Goal: Information Seeking & Learning: Learn about a topic

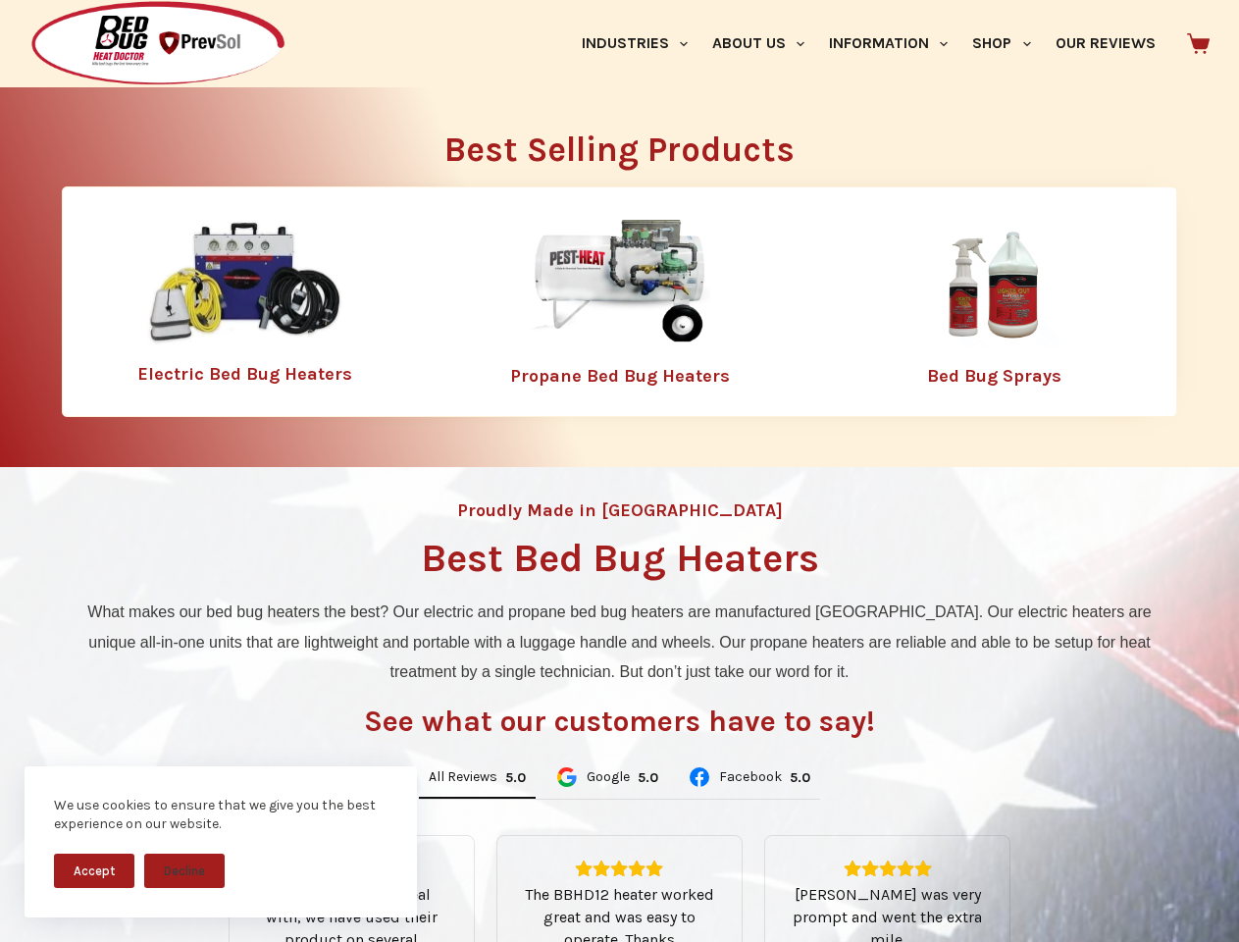
click at [619, 471] on div "Proudly Made in [GEOGRAPHIC_DATA] Best Bed Bug Heaters What makes our bed bug h…" at bounding box center [619, 836] width 1239 height 738
click at [94, 870] on button "Accept" at bounding box center [94, 870] width 80 height 34
click at [184, 870] on button "Decline" at bounding box center [184, 870] width 80 height 34
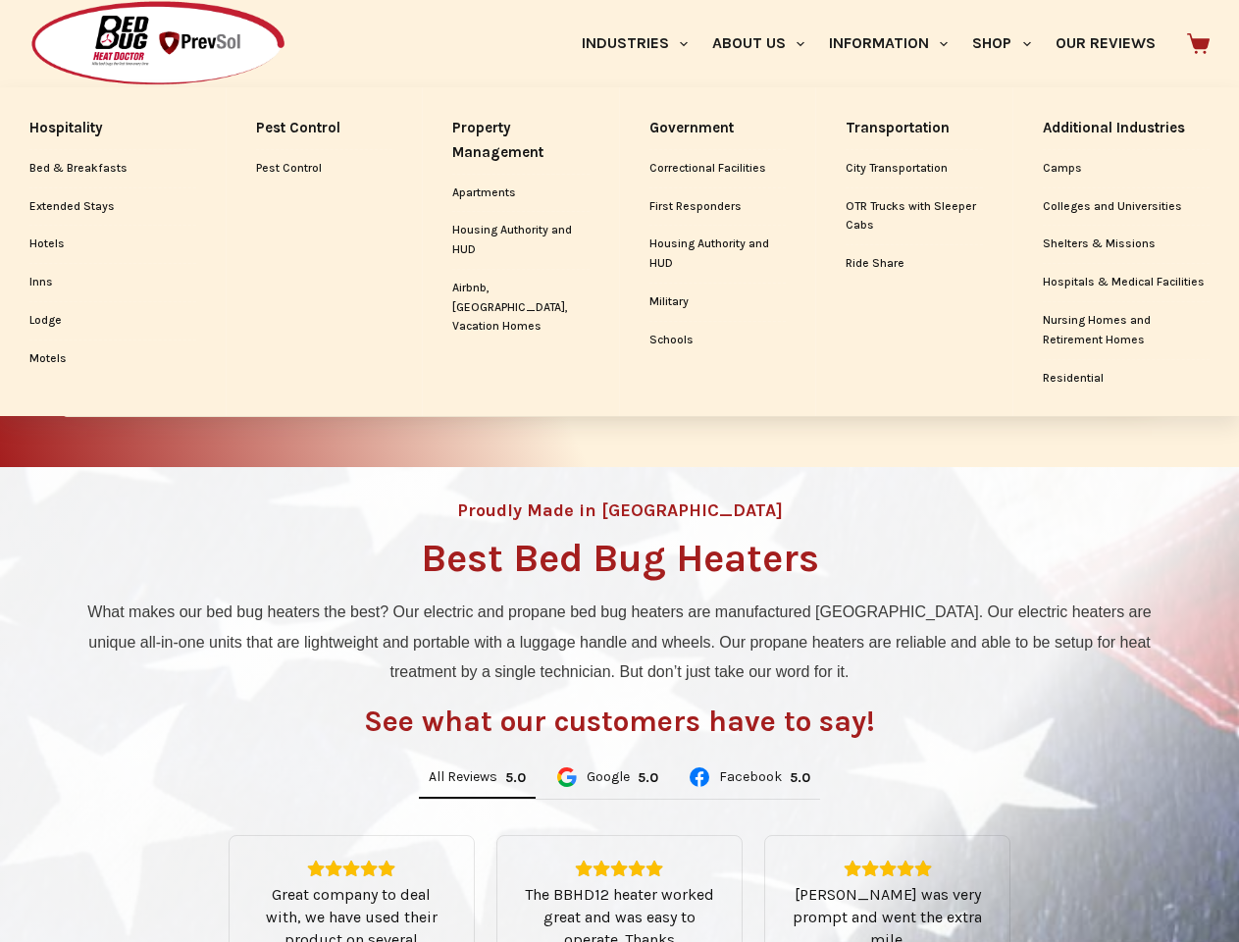
click at [641, 43] on link "Industries" at bounding box center [634, 43] width 130 height 87
click at [766, 43] on link "About Us" at bounding box center [757, 43] width 117 height 87
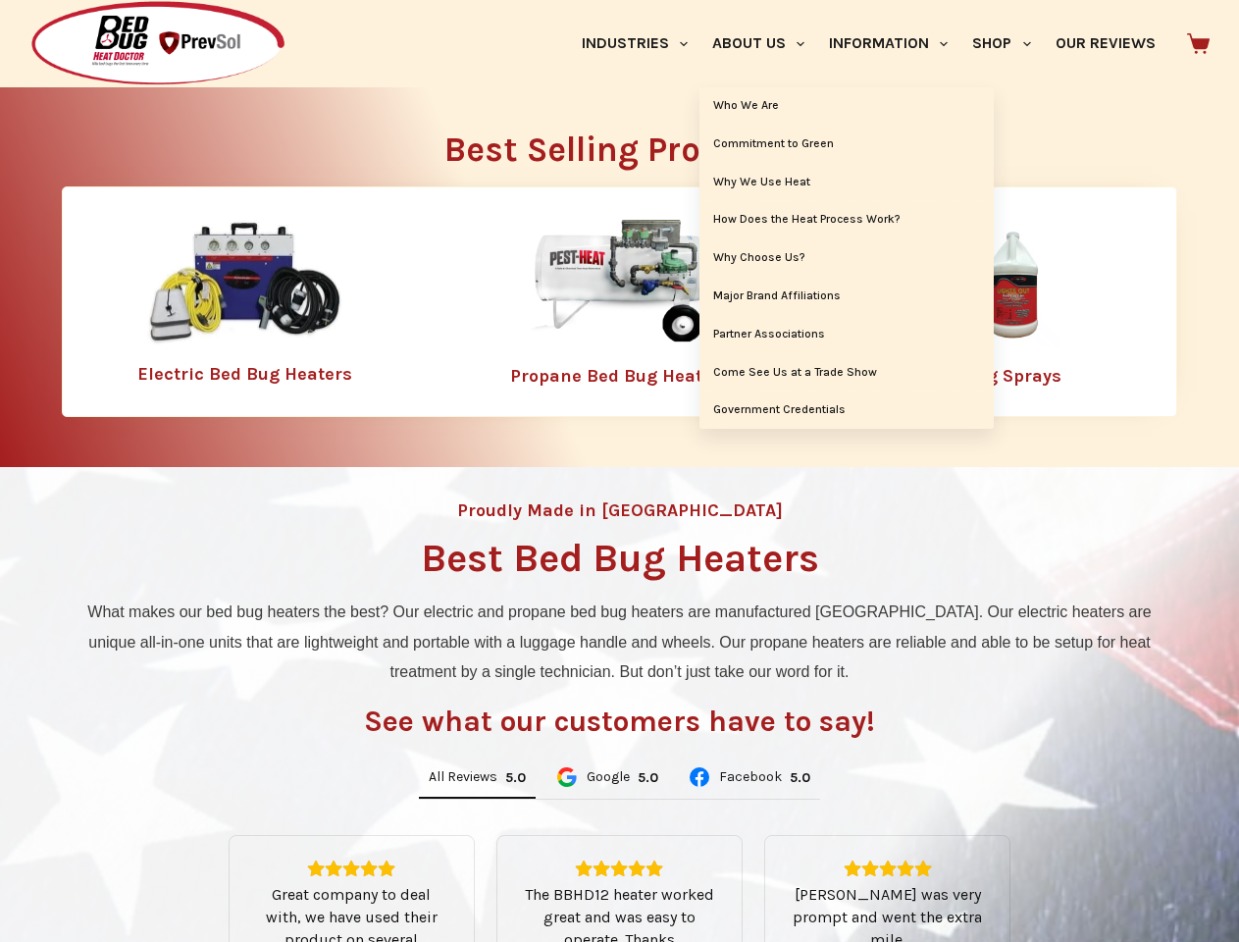
click at [896, 43] on link "Information" at bounding box center [888, 43] width 143 height 87
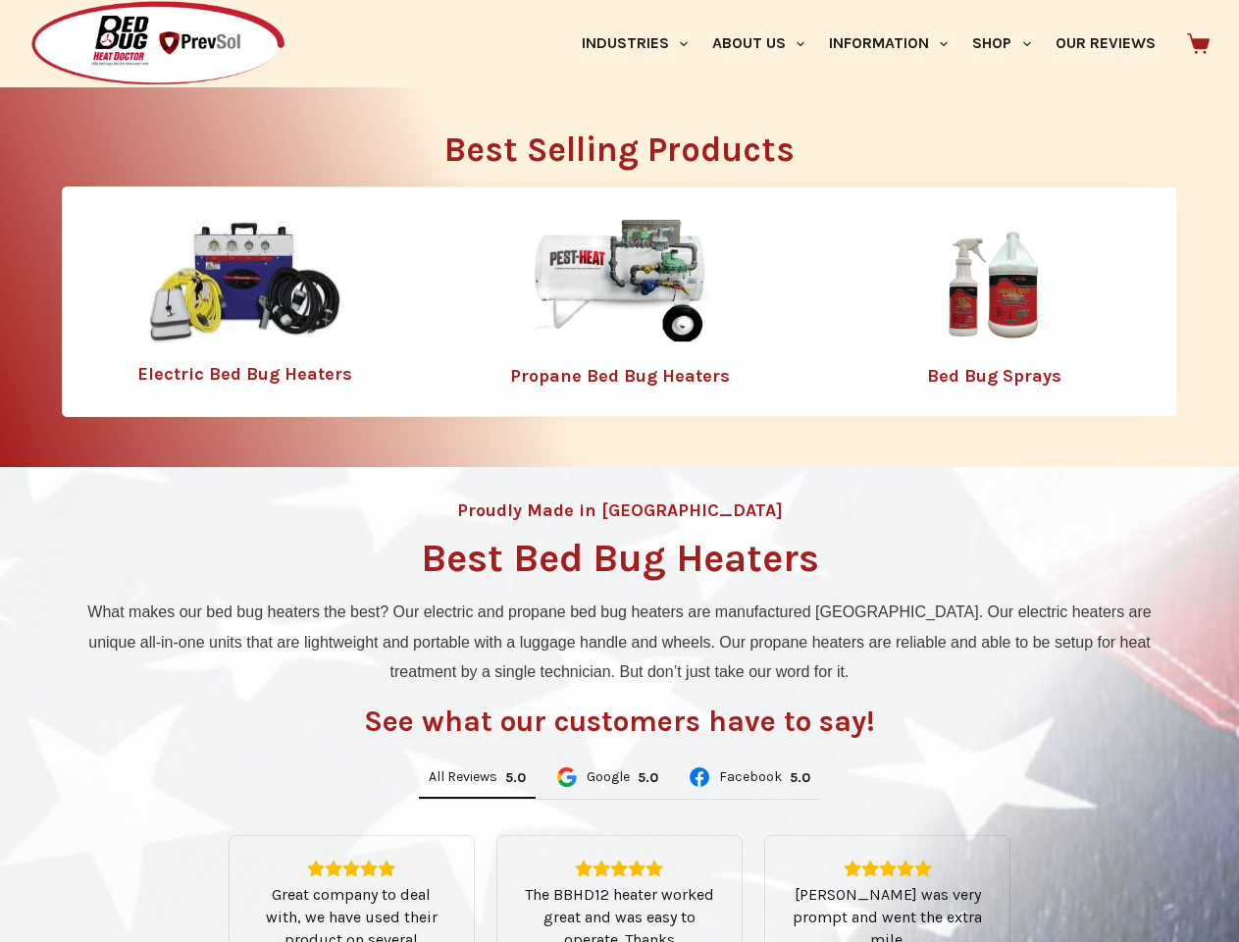
scroll to position [306, 0]
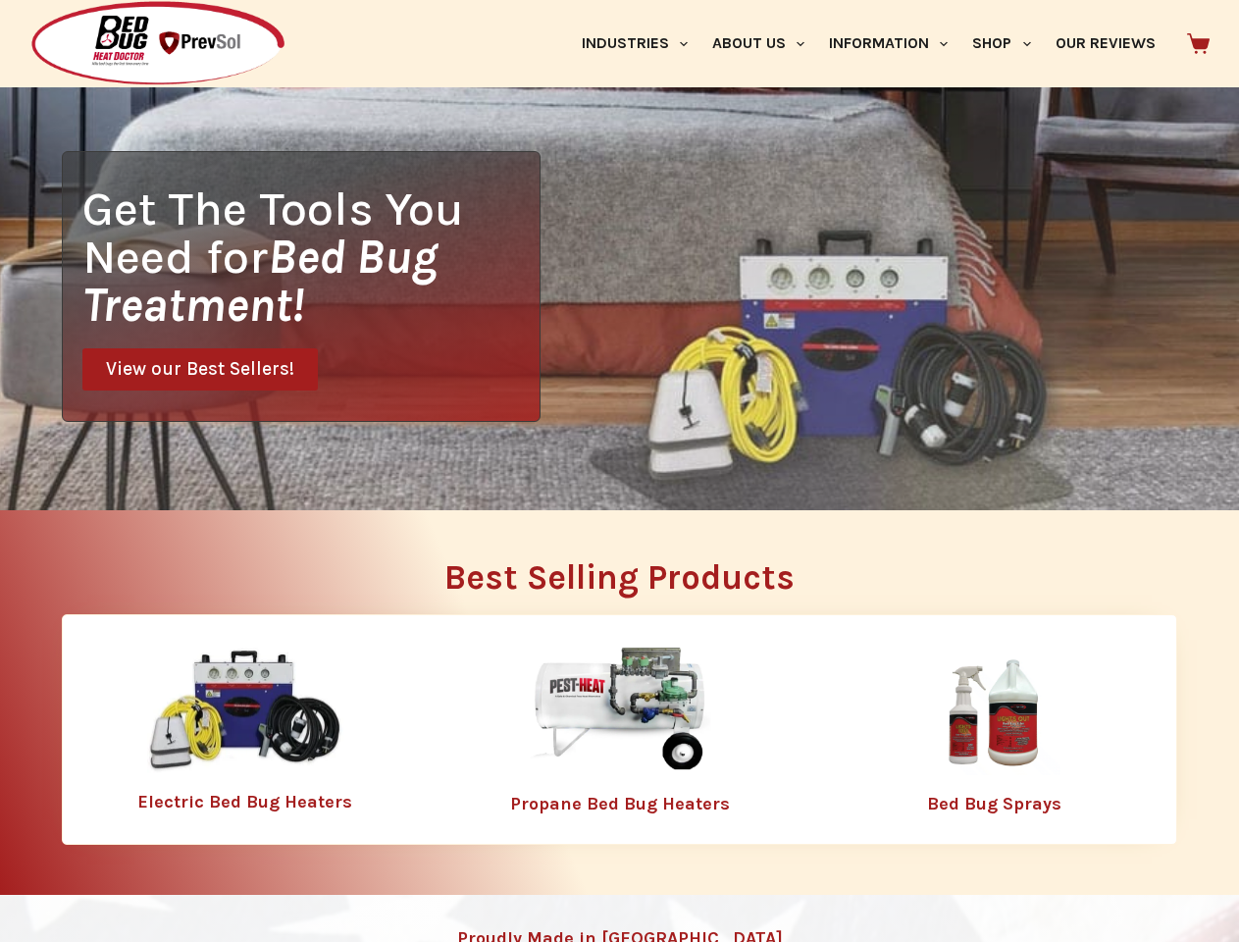
click at [1009, 43] on link "Shop" at bounding box center [1001, 43] width 82 height 87
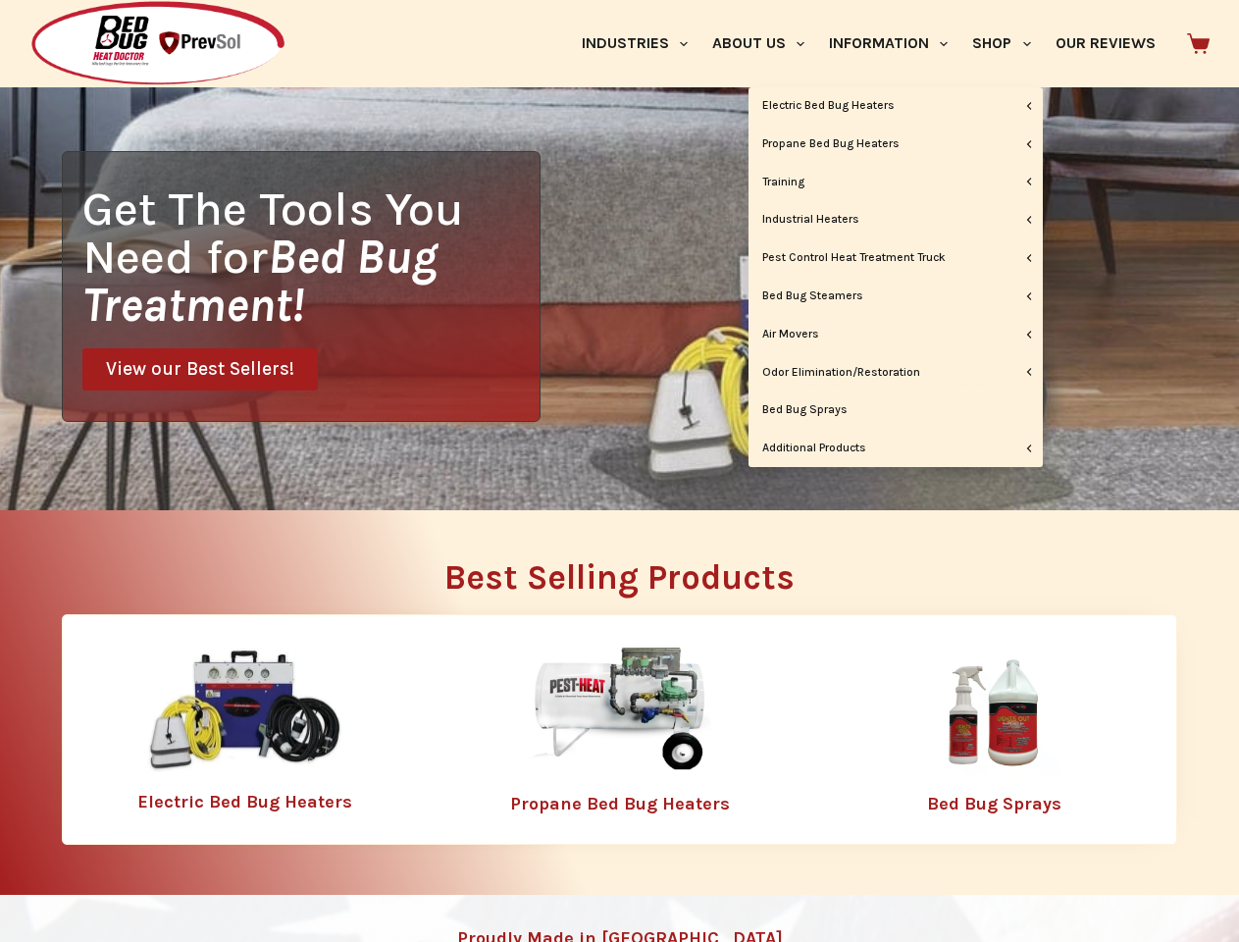
click at [620, 848] on div "Best Selling Products Electric Bed Bug Heaters Propane Bed Bug Heaters Bed Bug …" at bounding box center [619, 701] width 1115 height 383
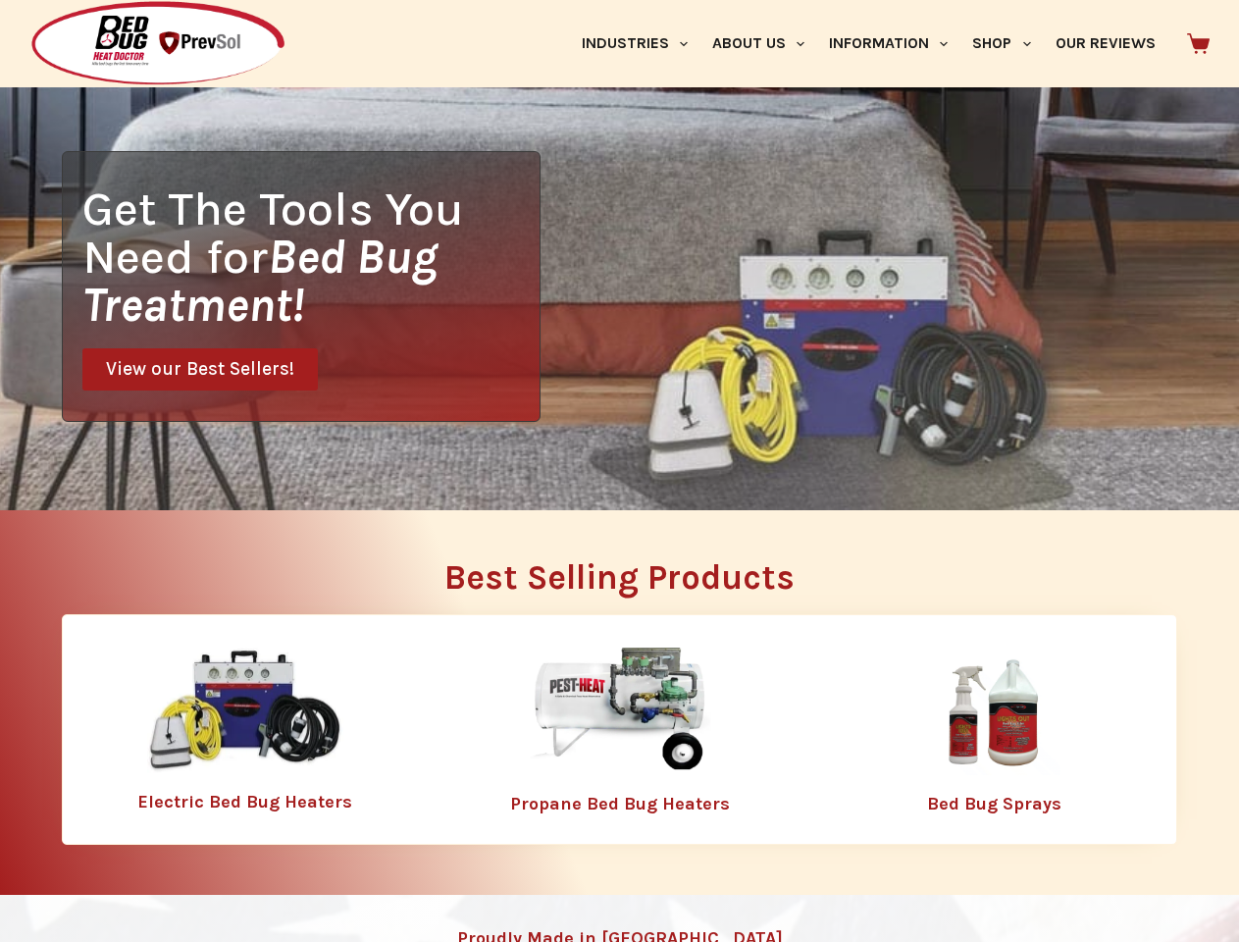
scroll to position [0, 0]
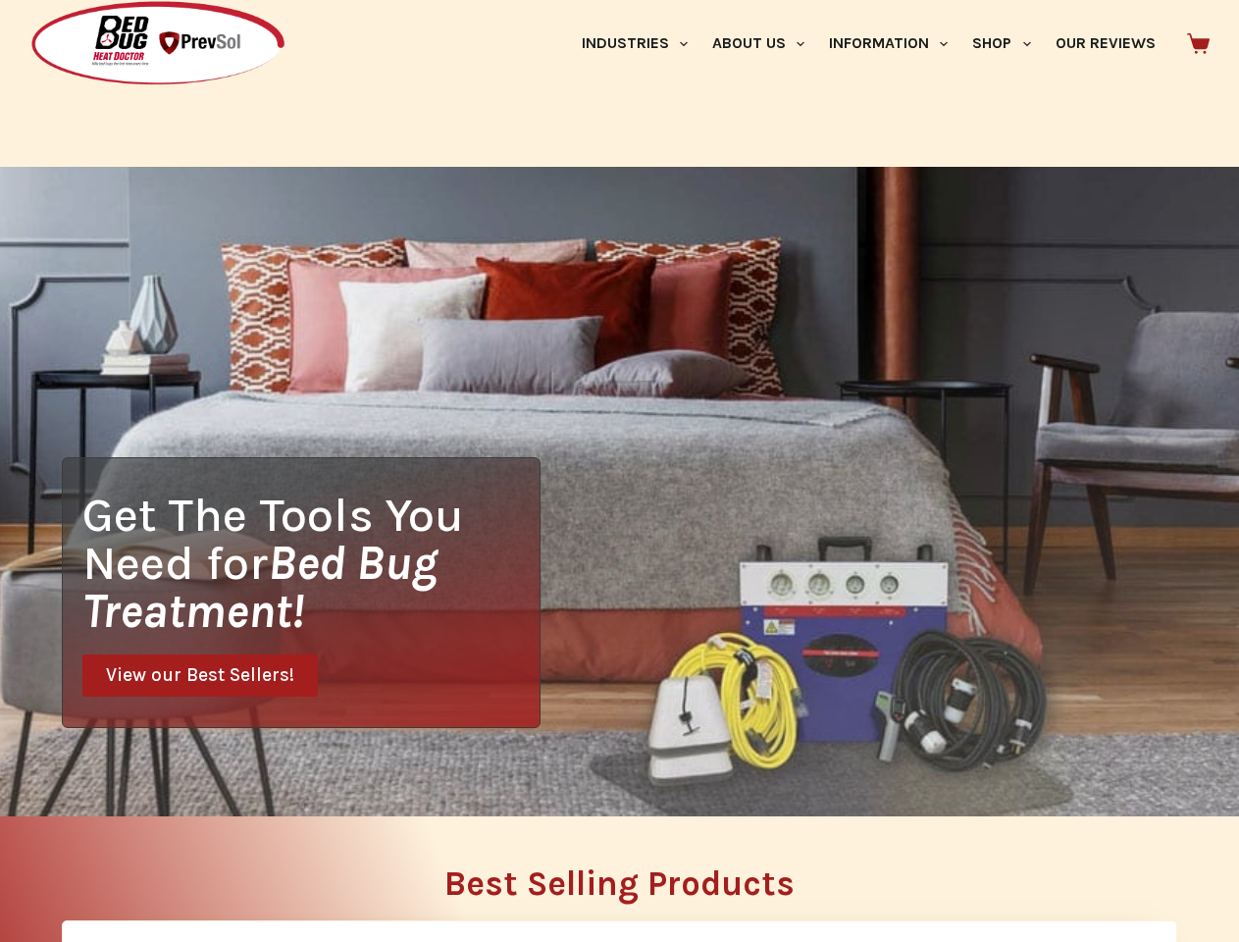
click at [477, 778] on div "Get The Tools You Need for Bed Bug Treatment! View our Best Sellers!" at bounding box center [619, 491] width 1239 height 649
click at [606, 778] on div "Get The Tools You Need for Bed Bug Treatment! View our Best Sellers!" at bounding box center [619, 491] width 1239 height 649
